Goal: Obtain resource: Obtain resource

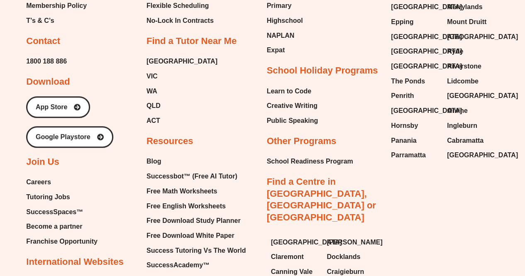
scroll to position [3407, 0]
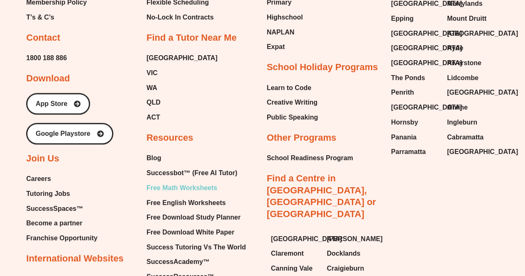
click at [188, 182] on span "Free Math Worksheets" at bounding box center [181, 188] width 71 height 12
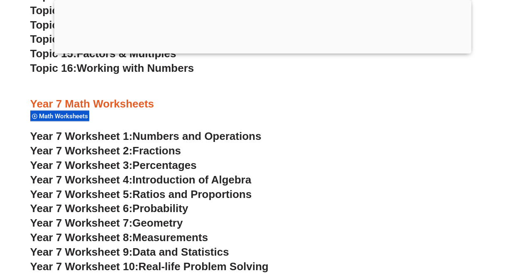
scroll to position [2493, 0]
